Goal: Obtain resource: Obtain resource

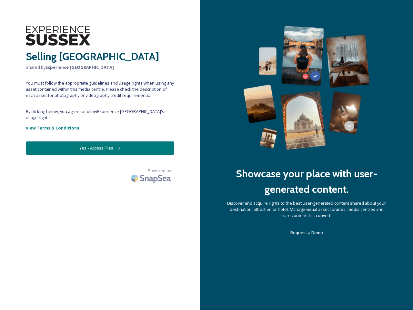
click at [207, 155] on div "Showcase your place with user-generated content. Discover and acquire rights to…" at bounding box center [306, 155] width 213 height 310
click at [100, 142] on button "Yes - Access Files" at bounding box center [100, 147] width 148 height 13
click at [152, 170] on img at bounding box center [151, 177] width 45 height 15
click at [207, 155] on div "Showcase your place with user-generated content. Discover and acquire rights to…" at bounding box center [306, 155] width 213 height 310
click at [100, 142] on button "Yes - Access Files" at bounding box center [100, 147] width 148 height 13
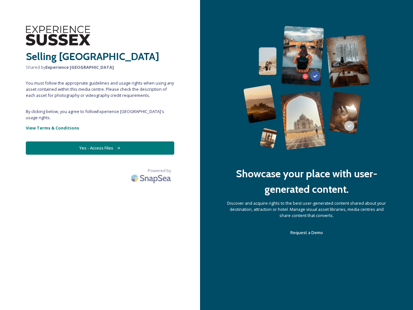
click at [152, 170] on img at bounding box center [151, 177] width 45 height 15
